Goal: Transaction & Acquisition: Subscribe to service/newsletter

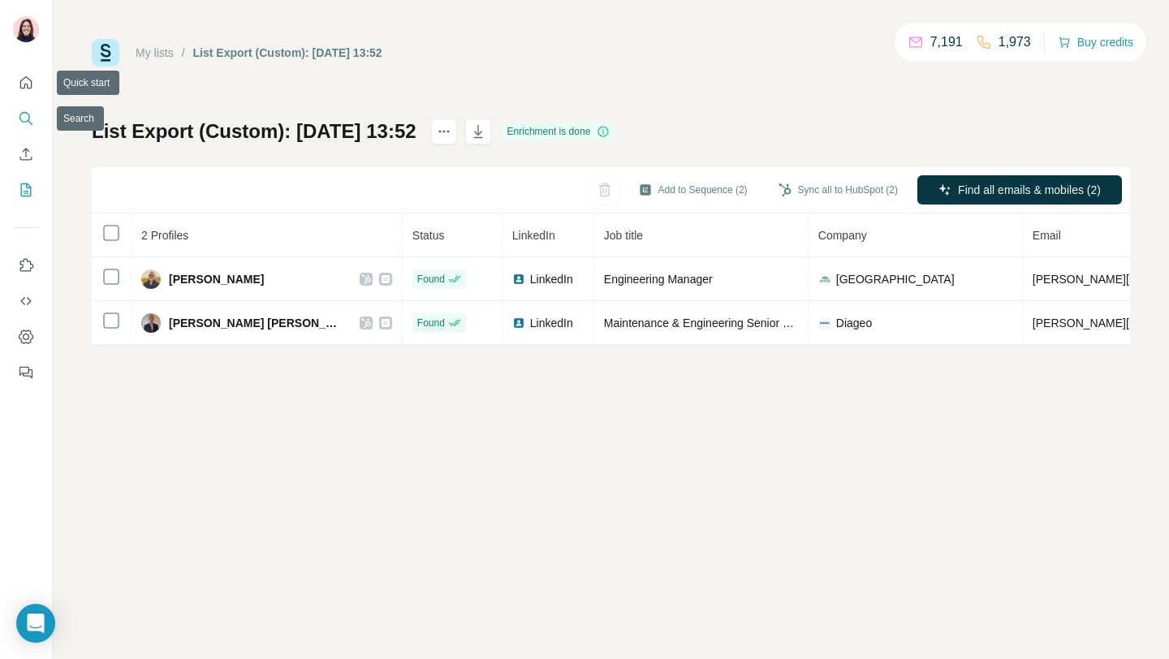
click at [24, 112] on icon "Search" at bounding box center [24, 117] width 11 height 11
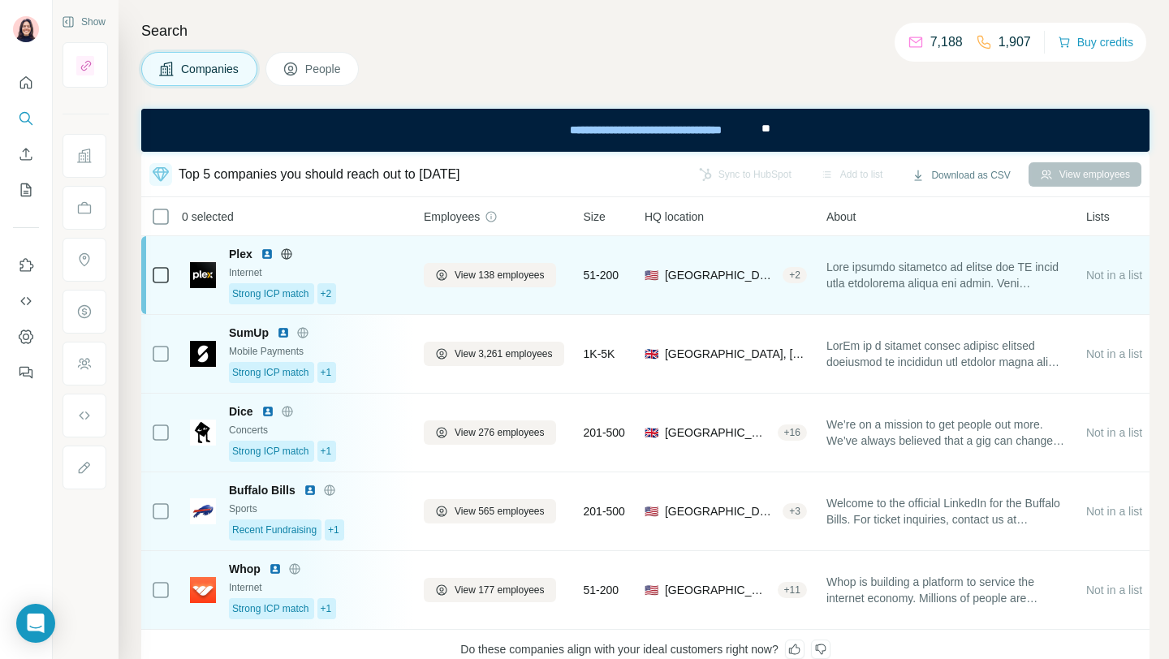
click at [365, 256] on div "Plex" at bounding box center [316, 254] width 175 height 16
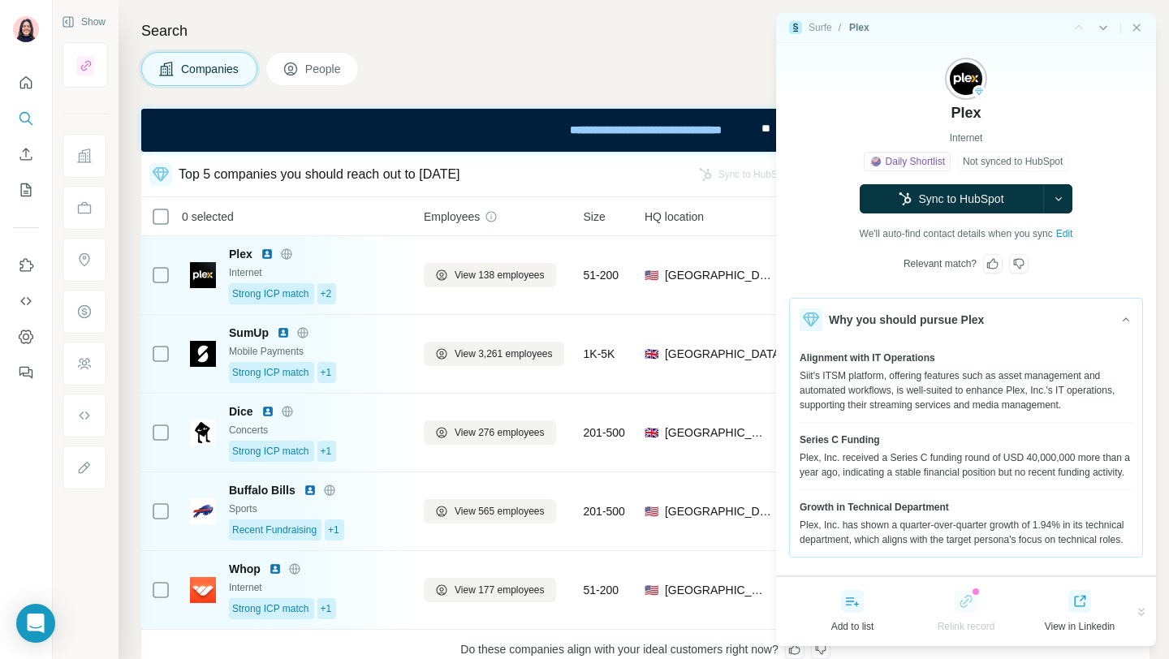
click at [874, 359] on span "Alignment with IT Operations" at bounding box center [868, 358] width 136 height 15
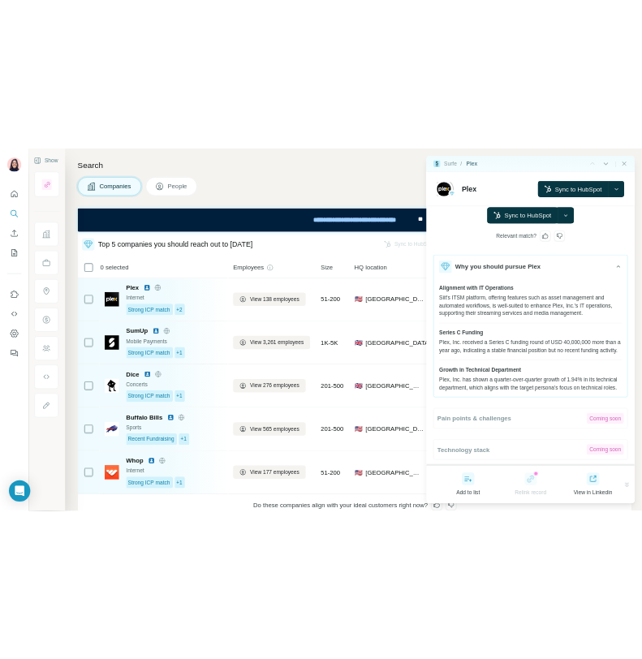
scroll to position [212, 0]
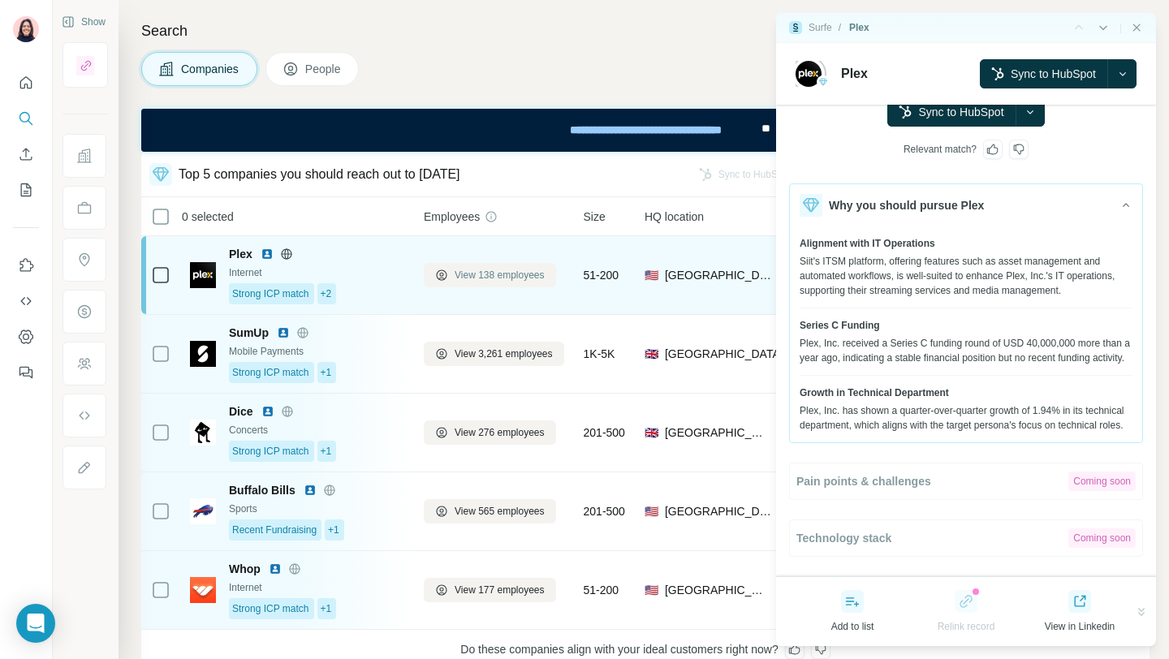
click at [487, 264] on button "View 138 employees" at bounding box center [490, 275] width 132 height 24
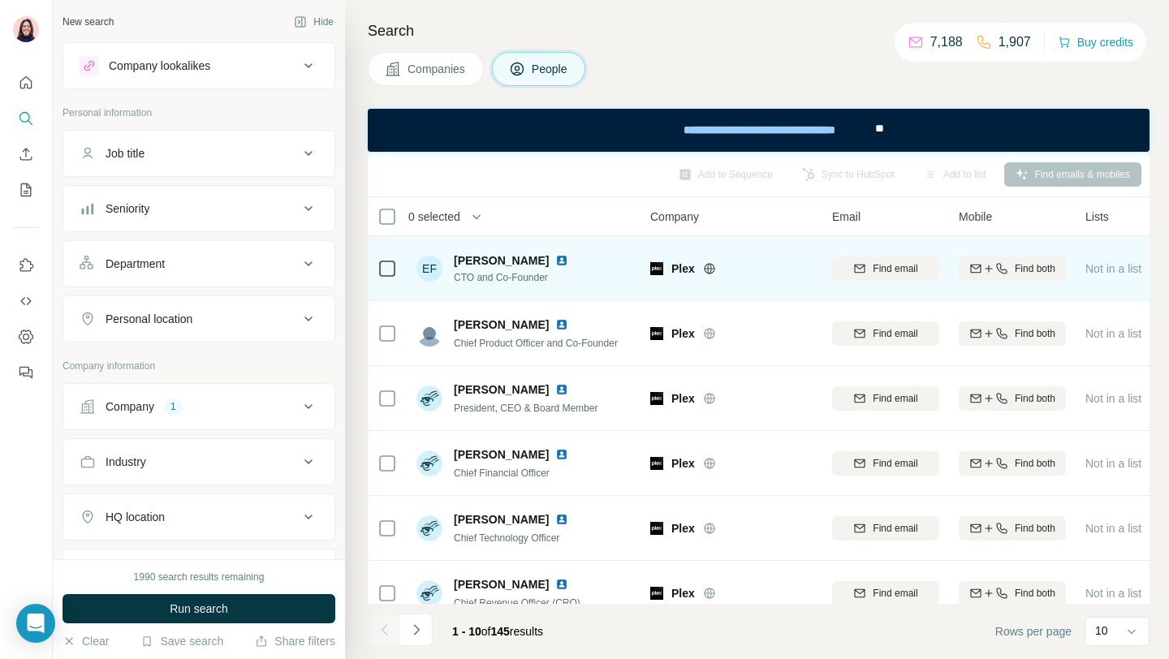
click at [395, 271] on icon at bounding box center [387, 268] width 19 height 19
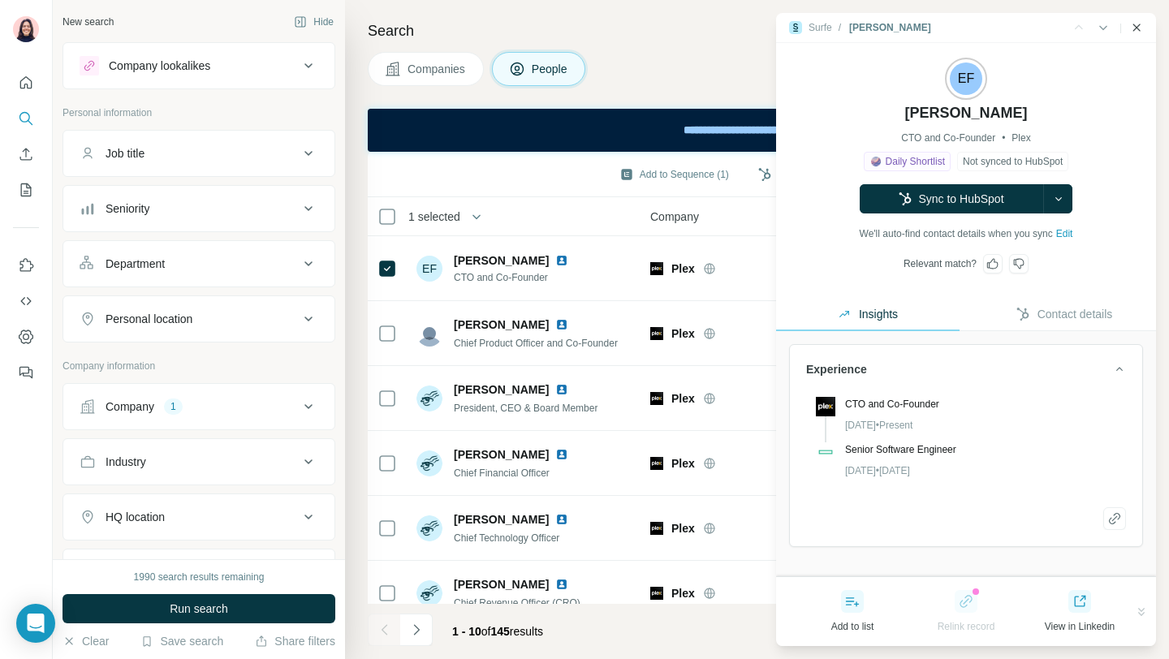
click at [1138, 30] on icon "Close side panel" at bounding box center [1137, 27] width 7 height 7
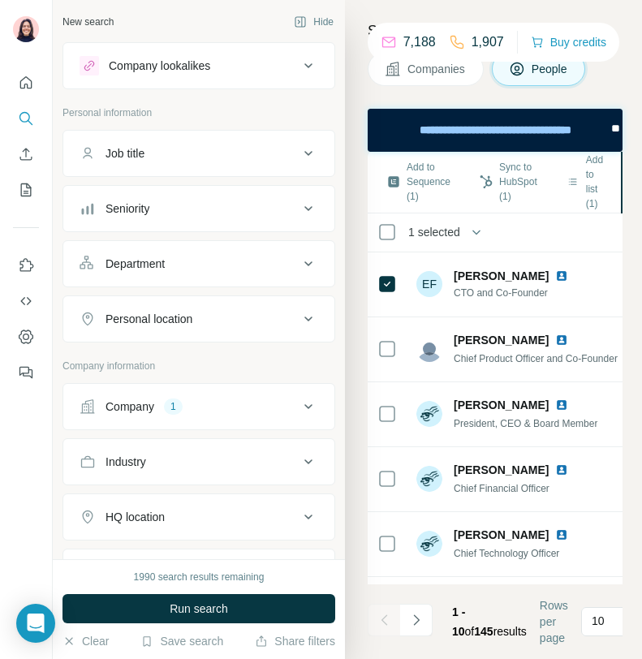
scroll to position [0, 1077]
click at [318, 22] on button "Hide" at bounding box center [314, 22] width 63 height 24
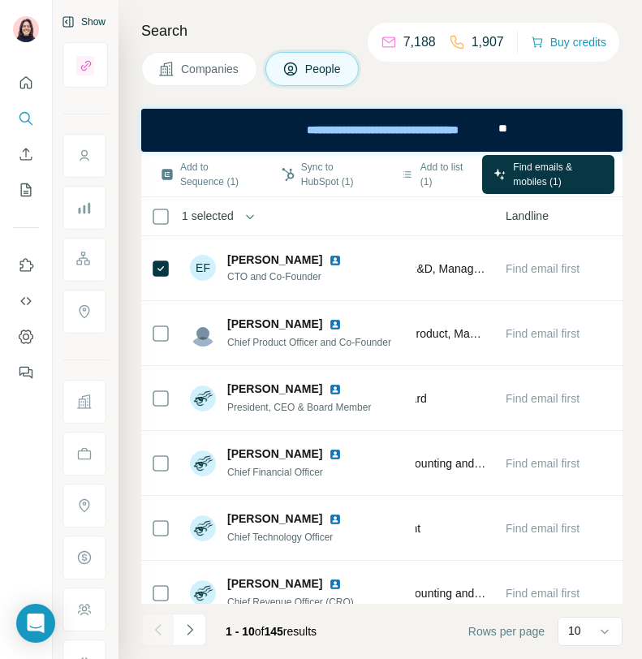
scroll to position [0, 915]
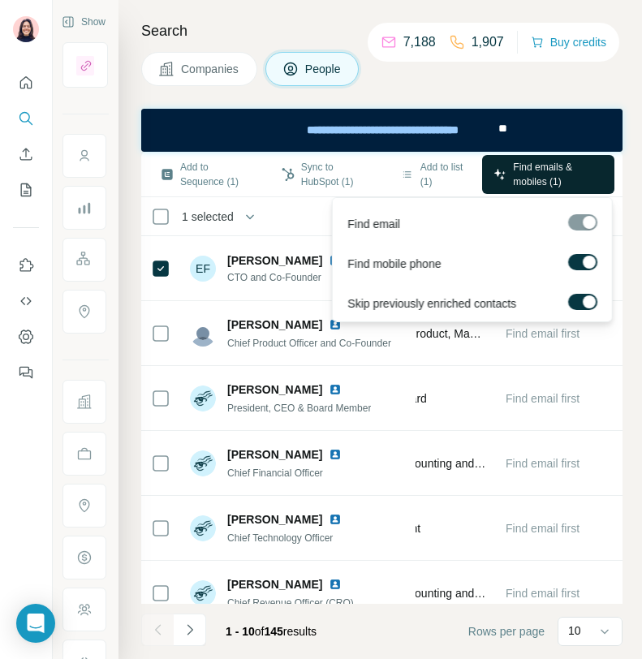
click at [520, 174] on span "Find emails & mobiles (1)" at bounding box center [558, 174] width 90 height 29
click at [557, 174] on span "Find emails & mobiles (1)" at bounding box center [558, 174] width 90 height 29
click at [538, 173] on span "Find emails & mobiles (1)" at bounding box center [558, 174] width 90 height 29
click at [638, 303] on div "Search Companies People Add to Sequence (1) Sync to HubSpot (1) Add to list (1)…" at bounding box center [381, 329] width 524 height 659
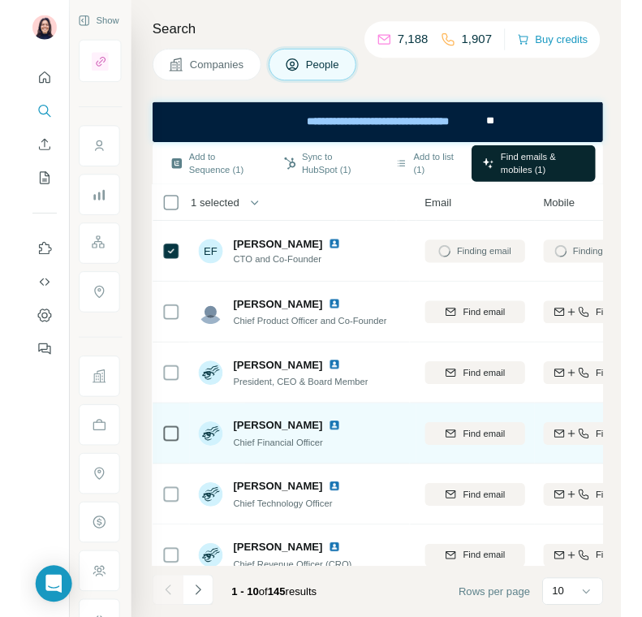
scroll to position [0, 212]
